Goal: Information Seeking & Learning: Find specific fact

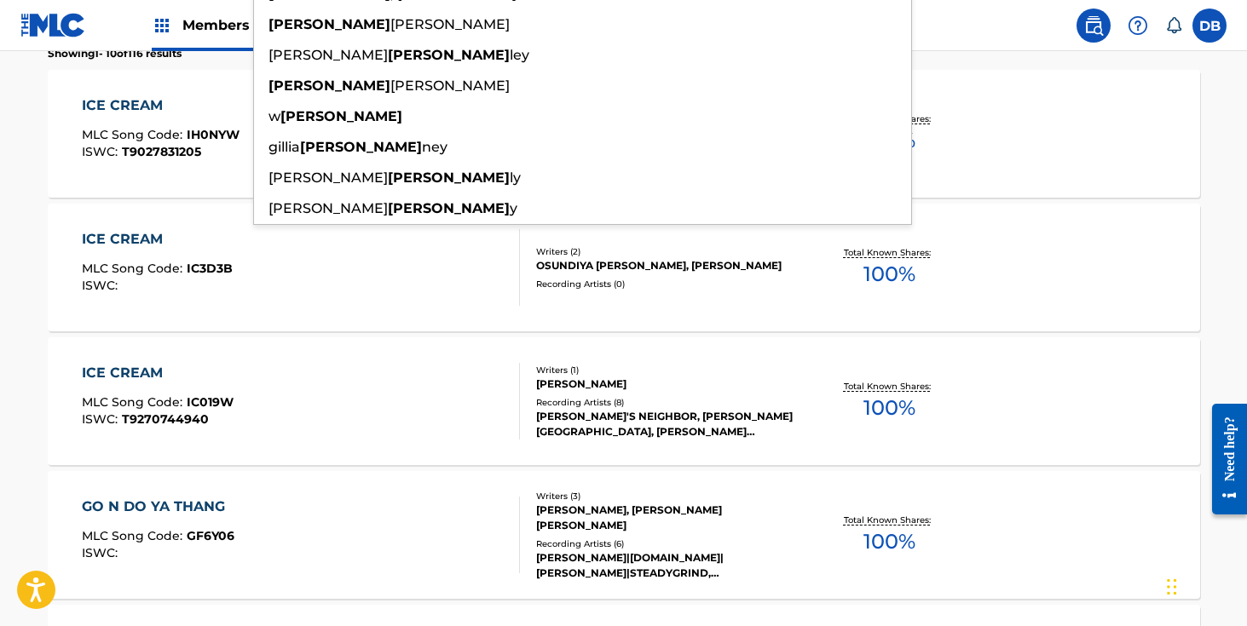
scroll to position [210, 0]
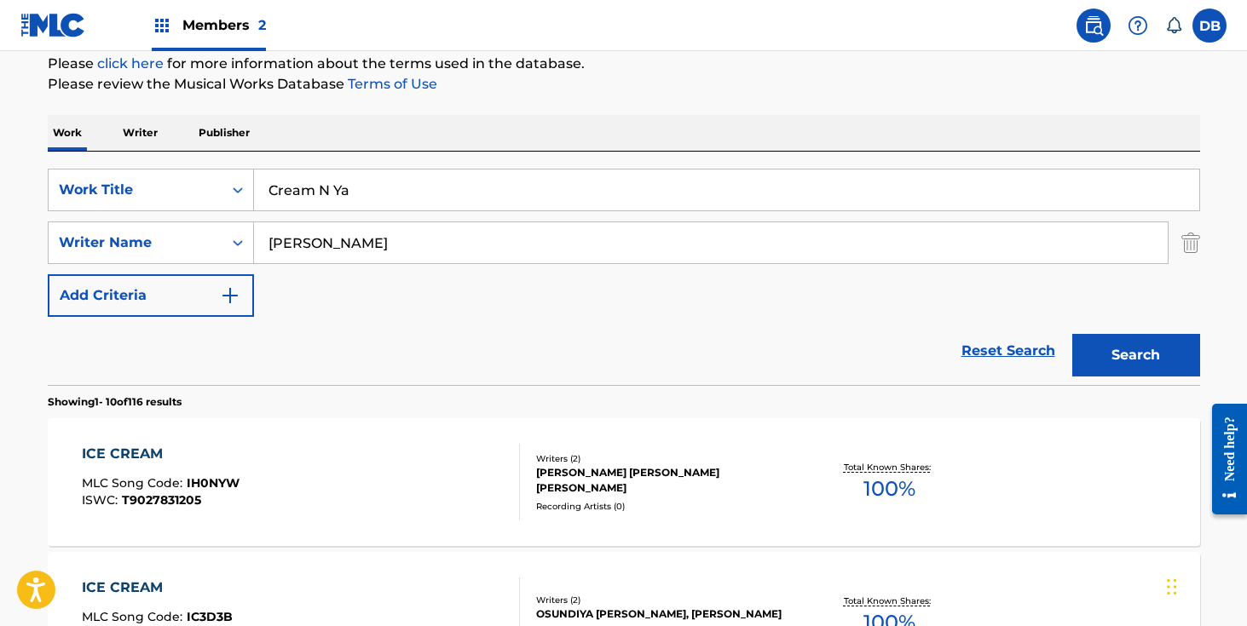
click at [412, 186] on input "Cream N Ya" at bounding box center [726, 190] width 945 height 41
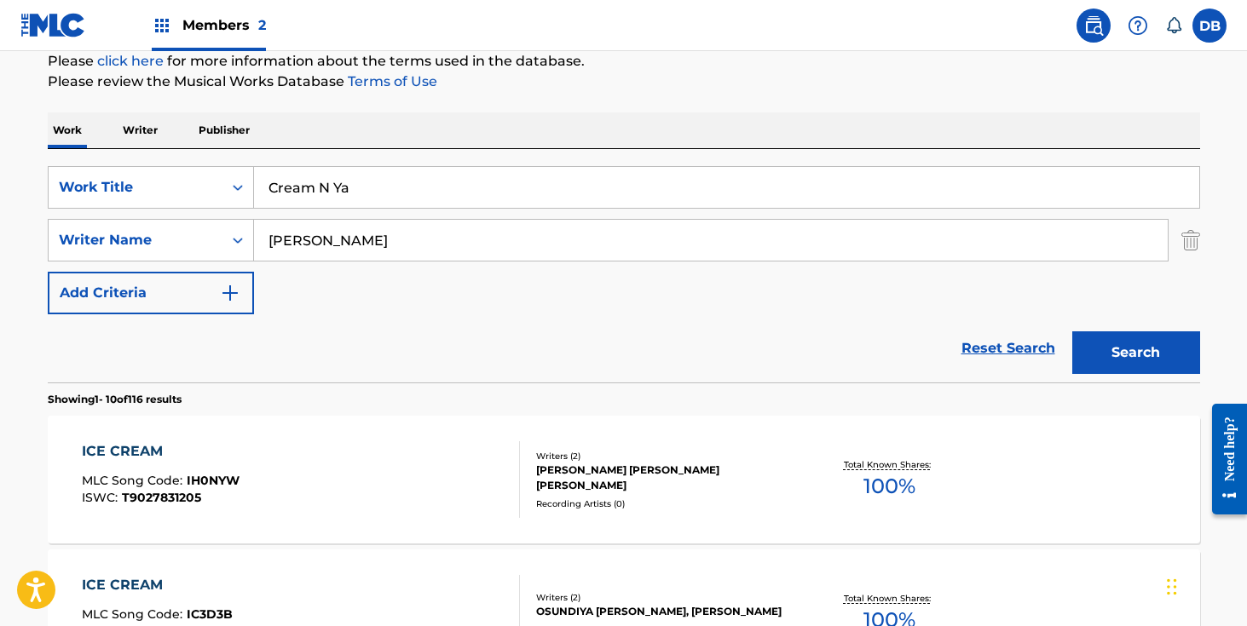
click at [1072, 332] on button "Search" at bounding box center [1136, 353] width 128 height 43
drag, startPoint x: 397, startPoint y: 180, endPoint x: 209, endPoint y: 180, distance: 188.3
click at [209, 180] on div "SearchWithCriteria1fdc4dc5-a56a-4447-aaa7-a768c1e25680 Work Title Cream N Ya" at bounding box center [624, 187] width 1152 height 43
type input "she's got a big Pose"
drag, startPoint x: 361, startPoint y: 245, endPoint x: 159, endPoint y: 244, distance: 202.0
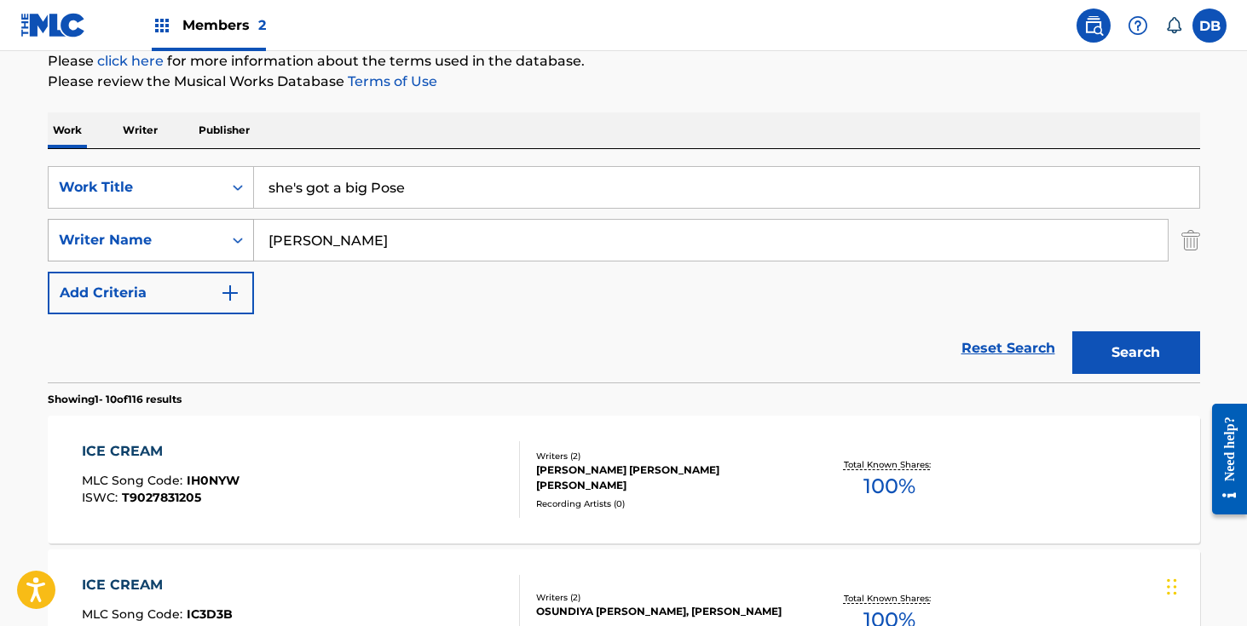
click at [161, 244] on div "SearchWithCriteria95f44caa-dce6-4ccb-9dff-44e1224edd35 Writer Name [PERSON_NAME]" at bounding box center [624, 240] width 1152 height 43
type input "B"
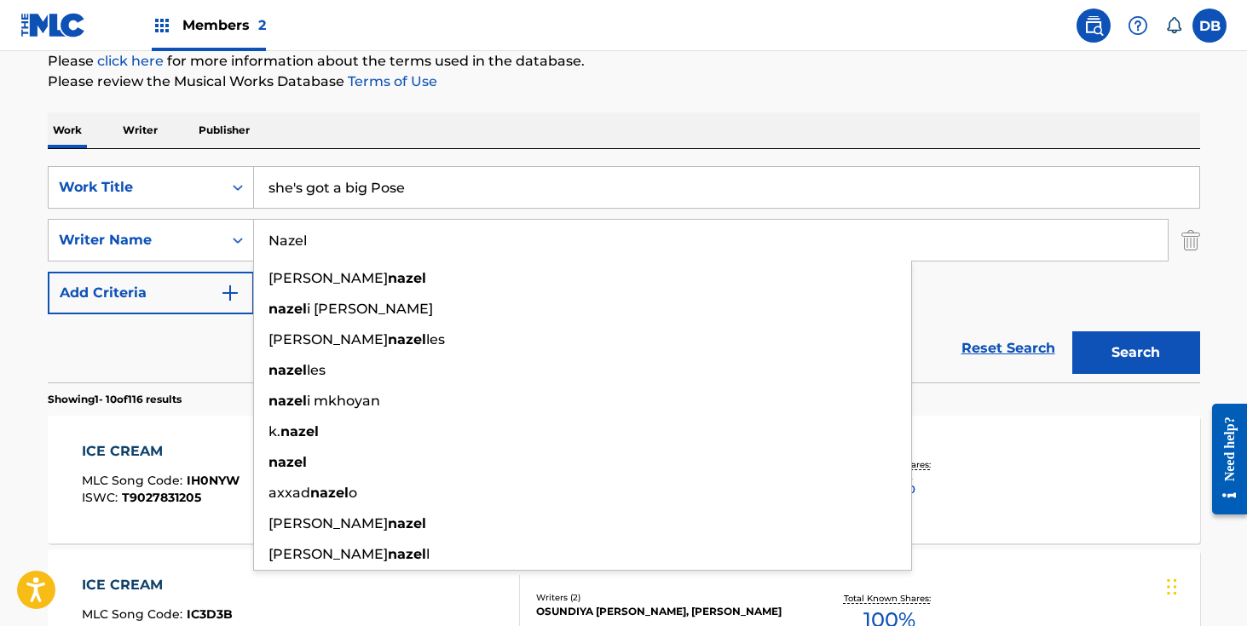
type input "Nazel"
click at [1072, 332] on button "Search" at bounding box center [1136, 353] width 128 height 43
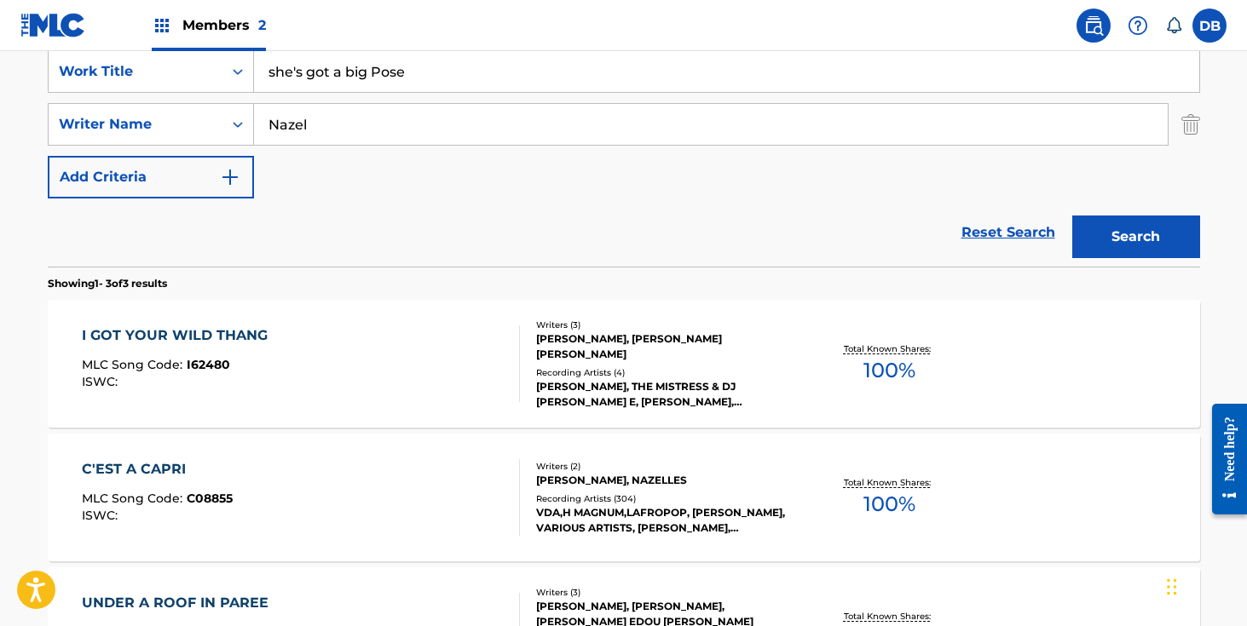
scroll to position [326, 0]
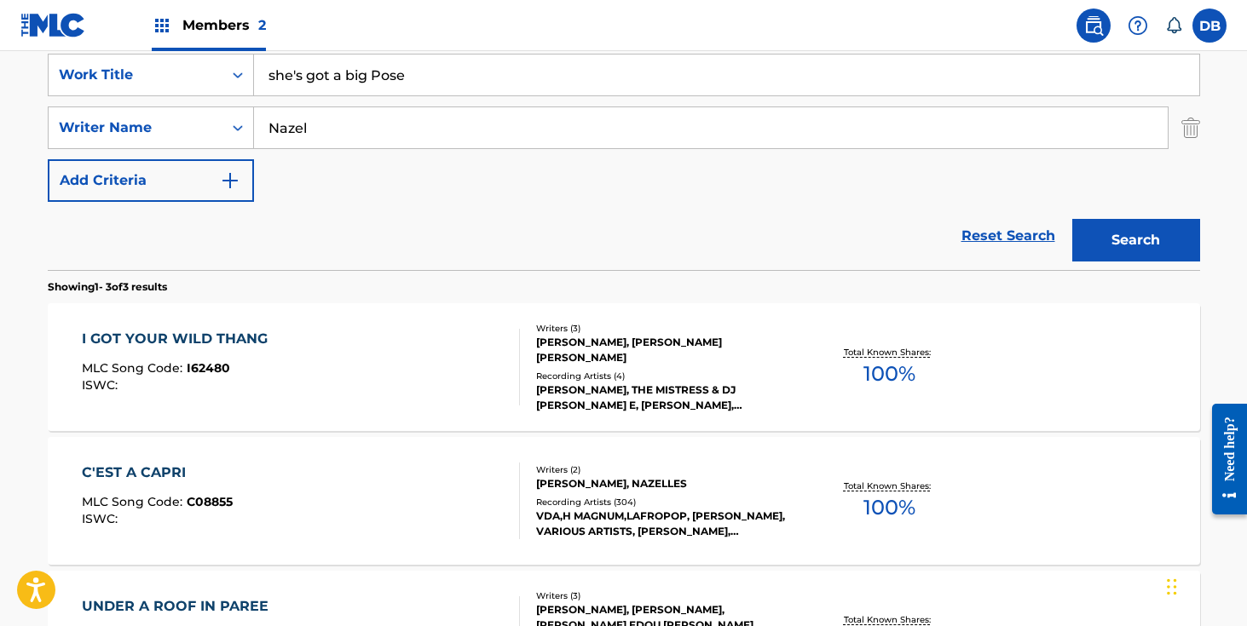
drag, startPoint x: 454, startPoint y: 74, endPoint x: 332, endPoint y: 73, distance: 121.9
click at [332, 73] on input "she's got a big Pose" at bounding box center [726, 75] width 945 height 41
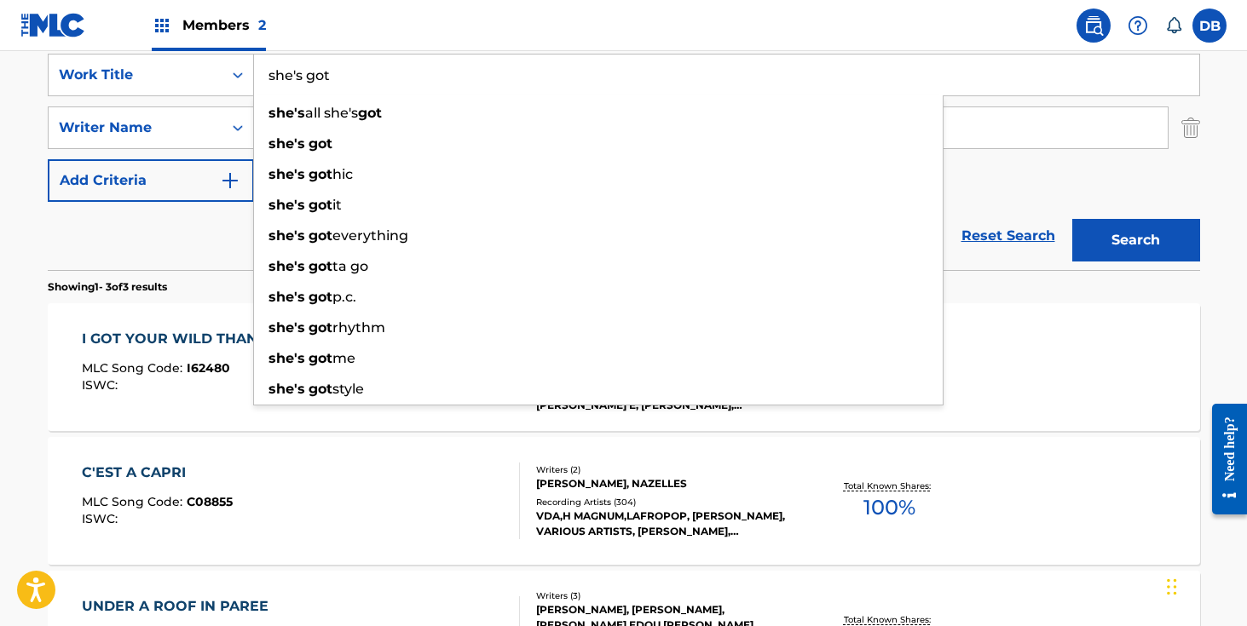
click at [1072, 219] on button "Search" at bounding box center [1136, 240] width 128 height 43
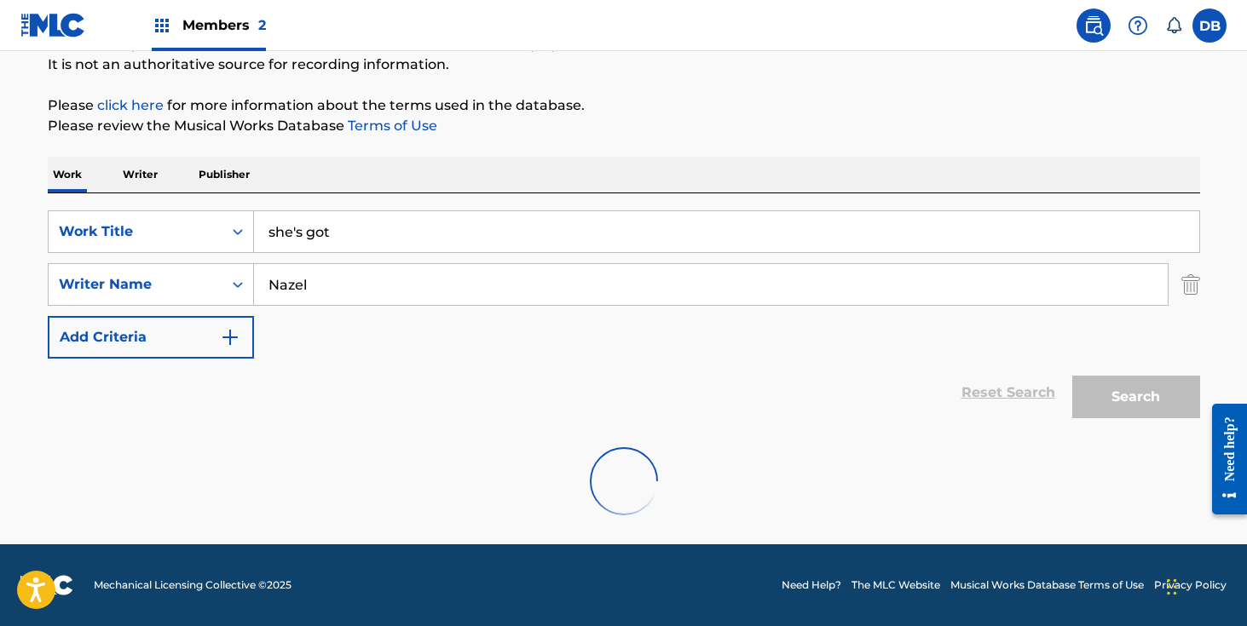
scroll to position [301, 0]
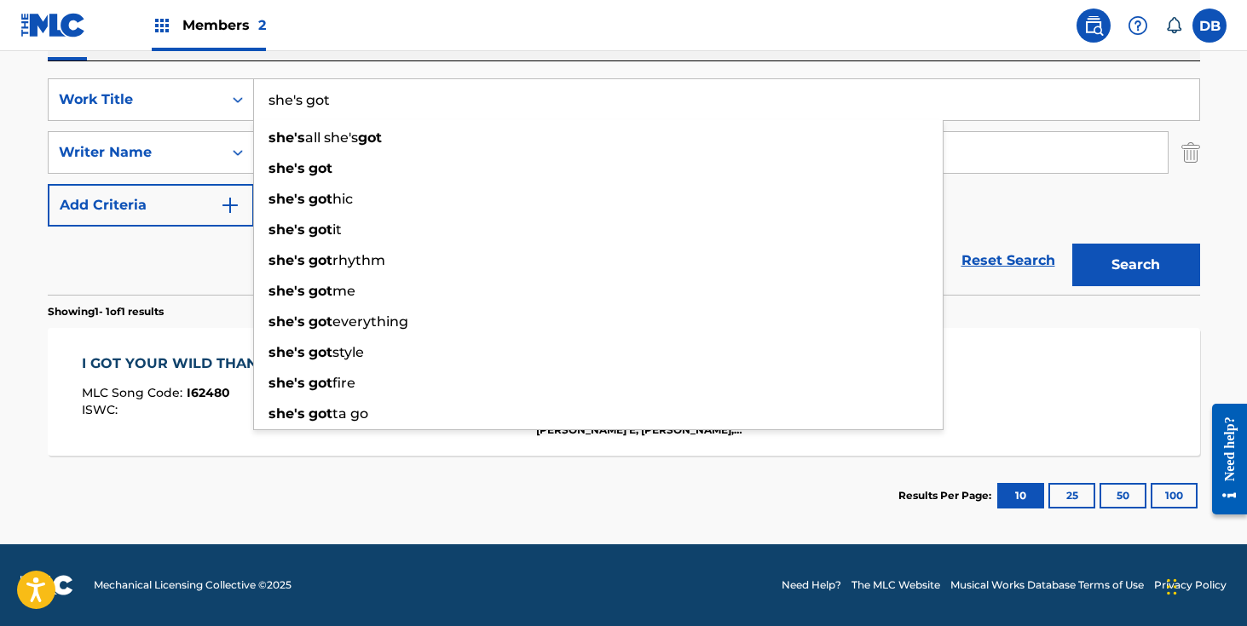
click at [355, 53] on div "Work Writer Publisher" at bounding box center [624, 43] width 1152 height 36
click at [354, 112] on input "she's got" at bounding box center [726, 99] width 945 height 41
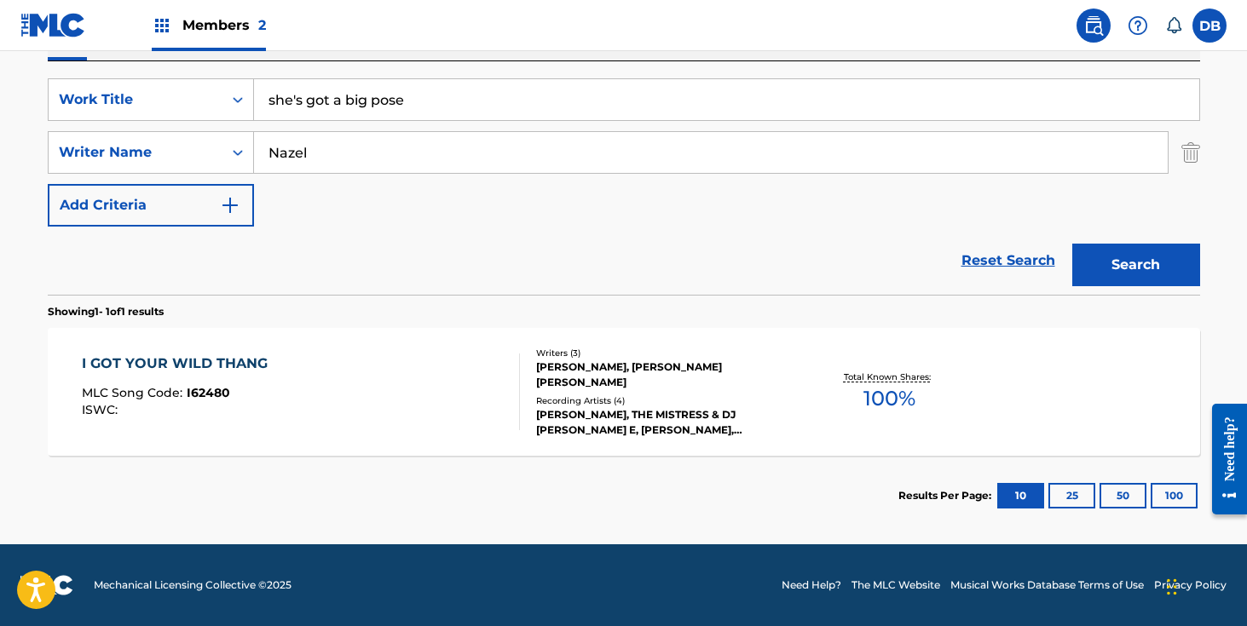
type input "she's got a big pose"
drag, startPoint x: 328, startPoint y: 152, endPoint x: 221, endPoint y: 152, distance: 107.4
click at [221, 152] on div "SearchWithCriteria95f44caa-dce6-4ccb-9dff-44e1224edd35 Writer Name [PERSON_NAME]" at bounding box center [624, 152] width 1152 height 43
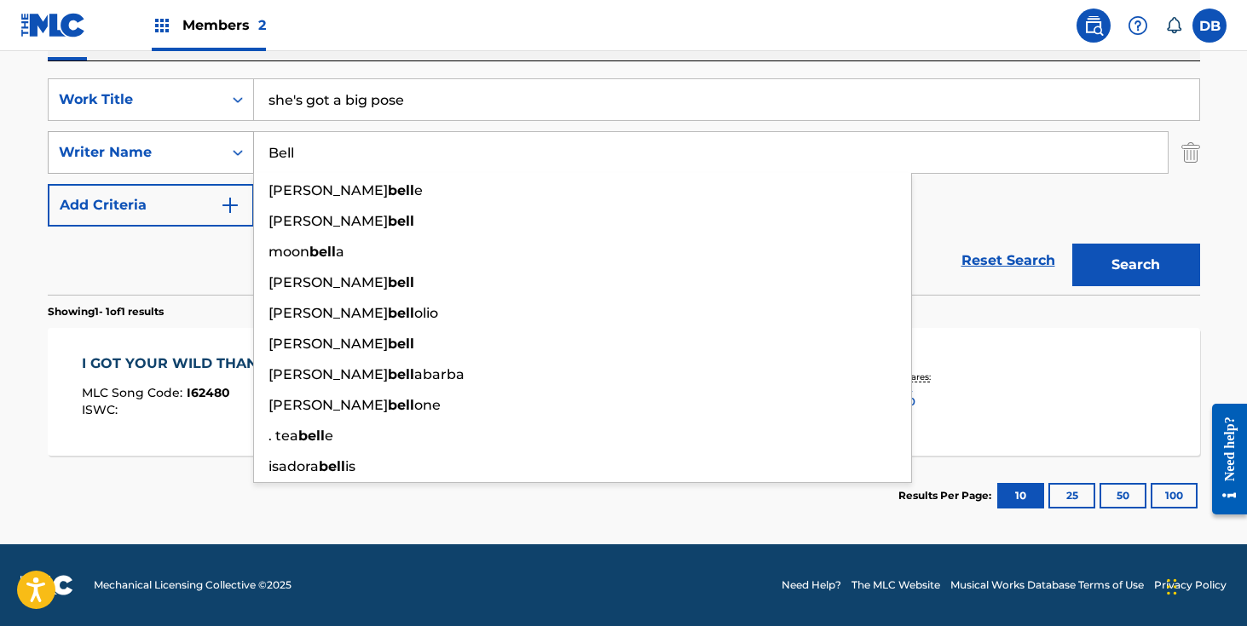
type input "Bell"
click at [1072, 244] on button "Search" at bounding box center [1136, 265] width 128 height 43
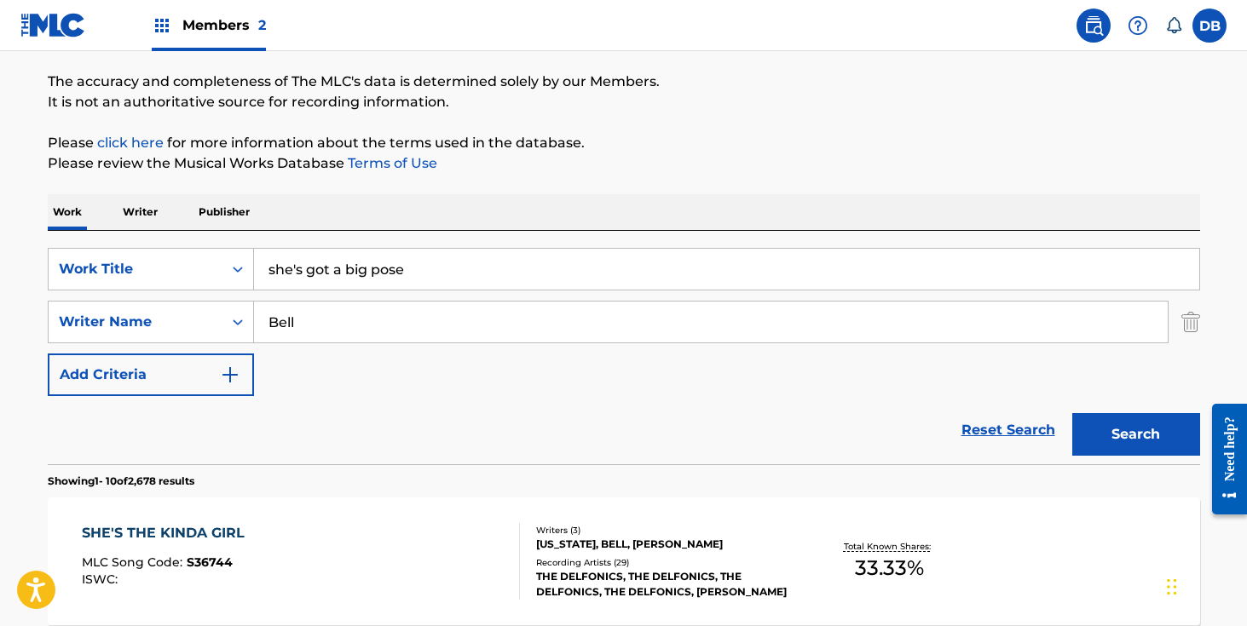
scroll to position [0, 0]
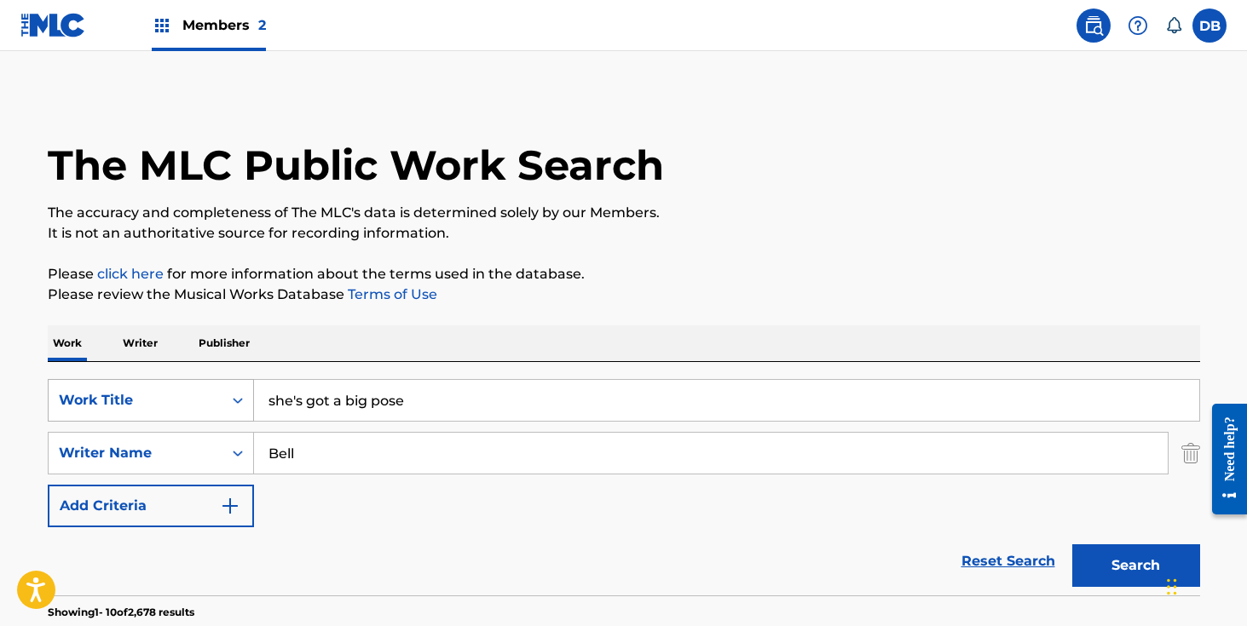
drag, startPoint x: 336, startPoint y: 398, endPoint x: 90, endPoint y: 398, distance: 245.4
click at [101, 398] on div "SearchWithCriteria1fdc4dc5-a56a-4447-aaa7-a768c1e25680 Work Title she's got a b…" at bounding box center [624, 400] width 1152 height 43
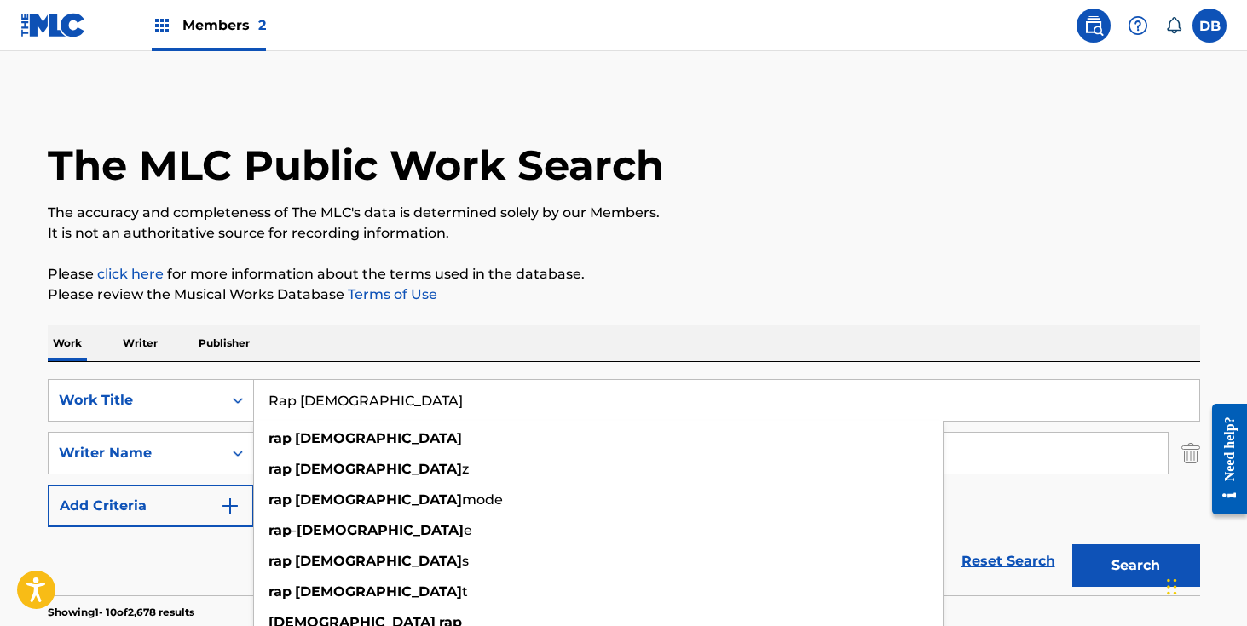
type input "Rap [DEMOGRAPHIC_DATA]"
click at [316, 339] on div "Work Writer Publisher" at bounding box center [624, 344] width 1152 height 36
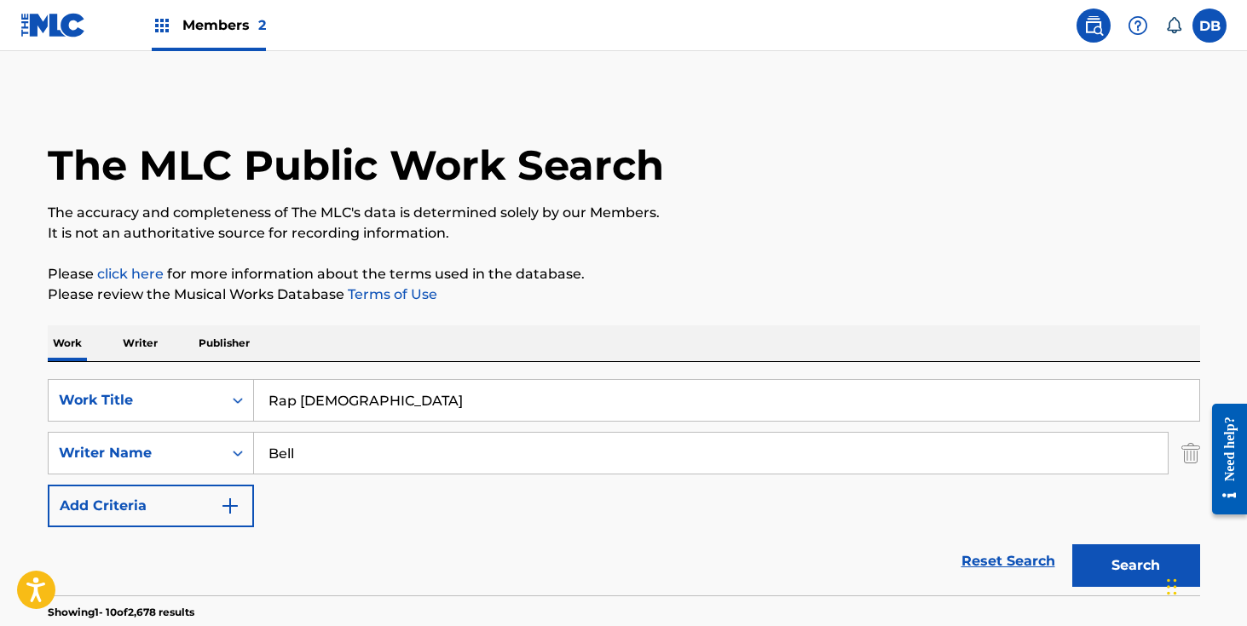
drag, startPoint x: 314, startPoint y: 458, endPoint x: 257, endPoint y: 458, distance: 58.0
click at [257, 458] on input "Bell" at bounding box center [711, 453] width 914 height 41
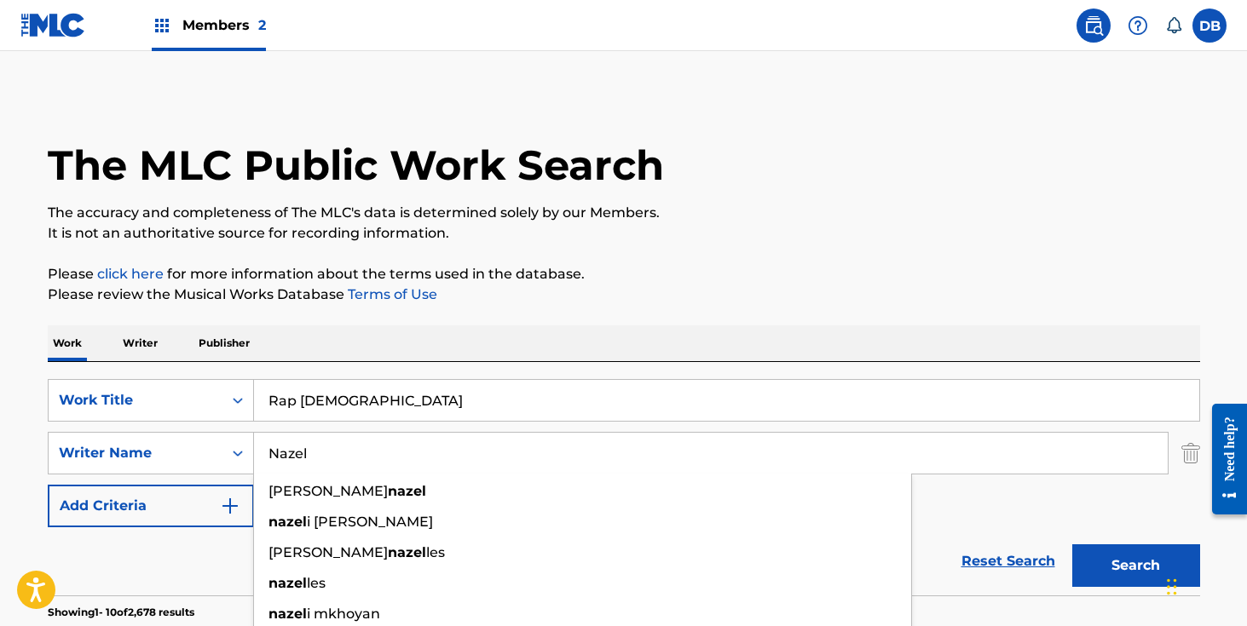
type input "Nazel"
click at [1072, 545] on button "Search" at bounding box center [1136, 566] width 128 height 43
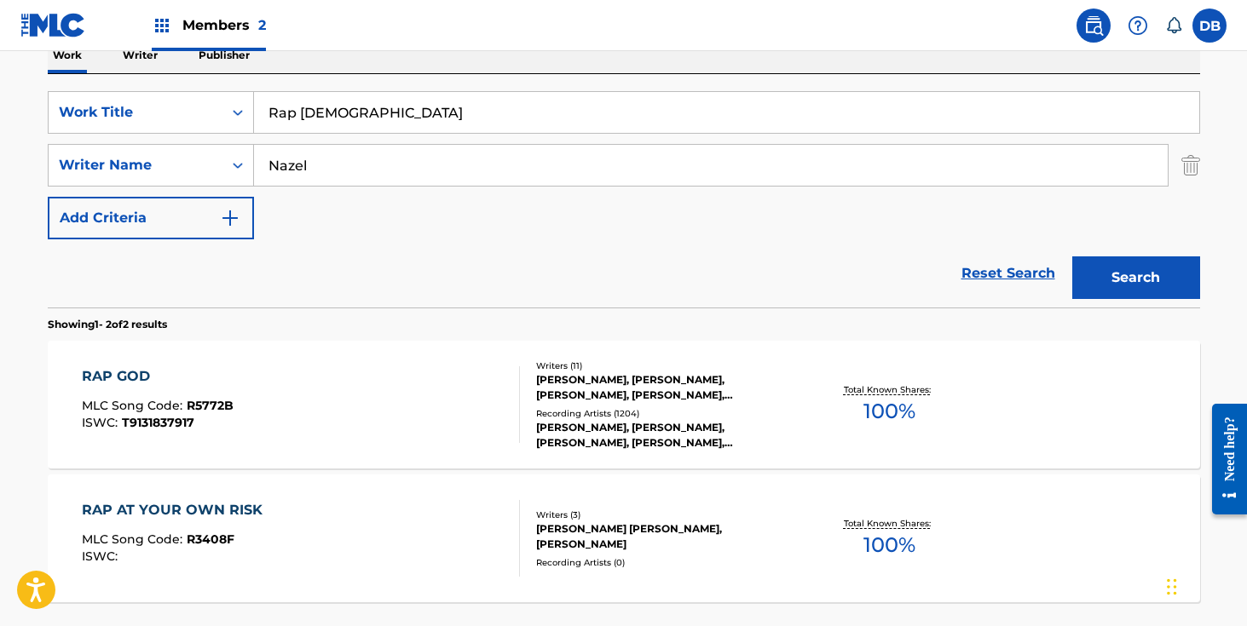
scroll to position [355, 0]
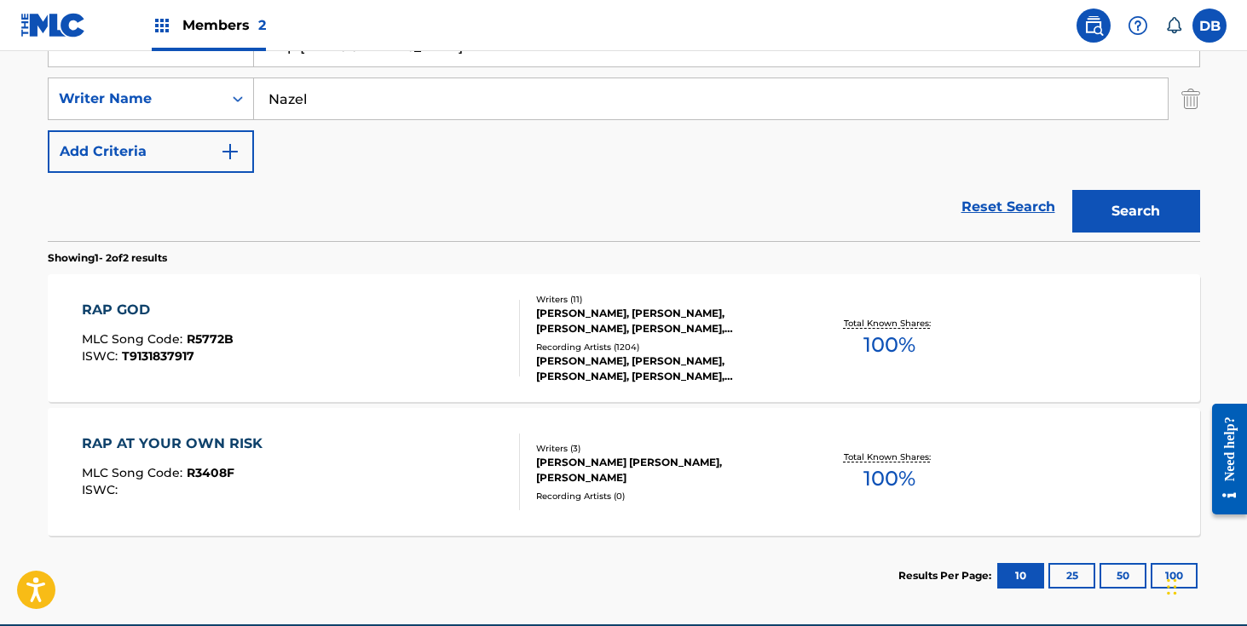
click at [607, 356] on div "[PERSON_NAME], [PERSON_NAME], [PERSON_NAME], [PERSON_NAME], [PERSON_NAME], [PER…" at bounding box center [664, 369] width 257 height 31
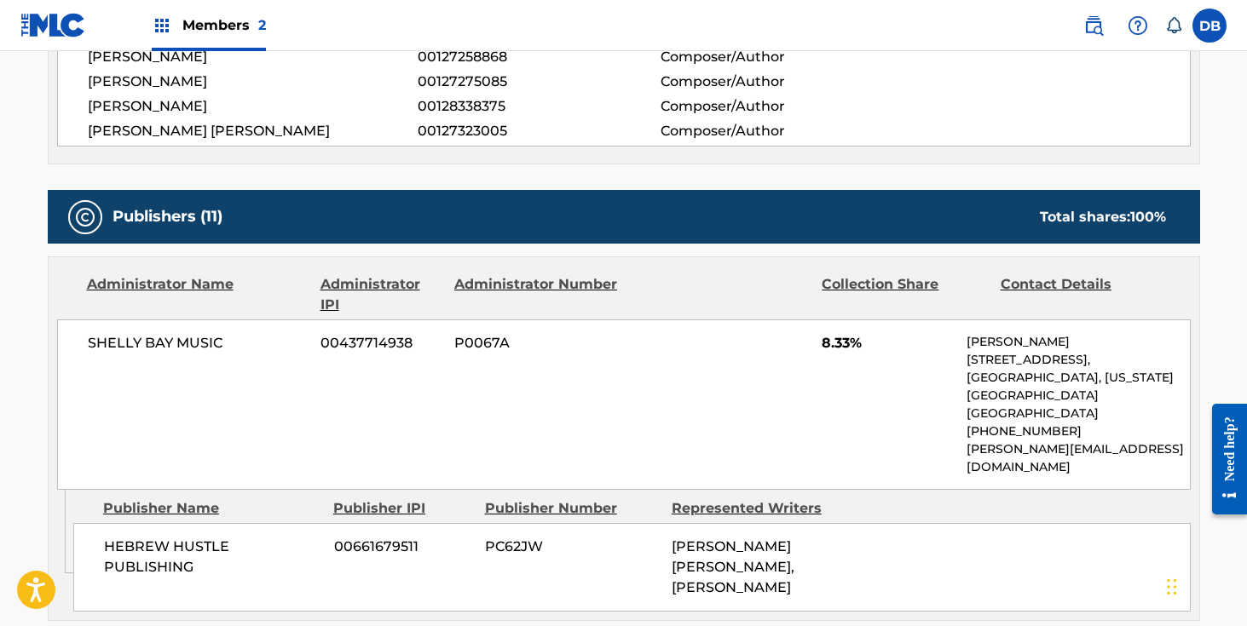
scroll to position [1127, 0]
